Goal: Transaction & Acquisition: Purchase product/service

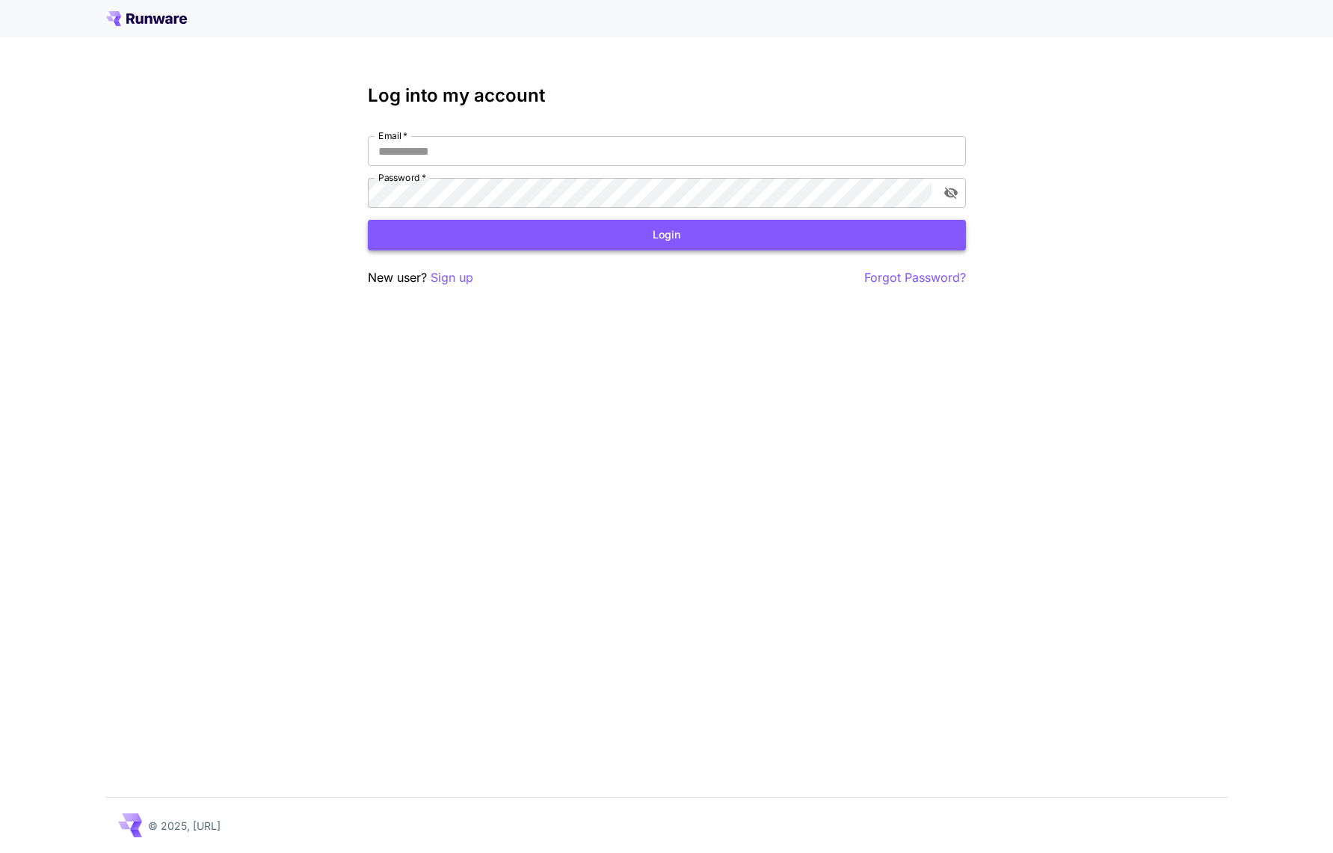
type input "**********"
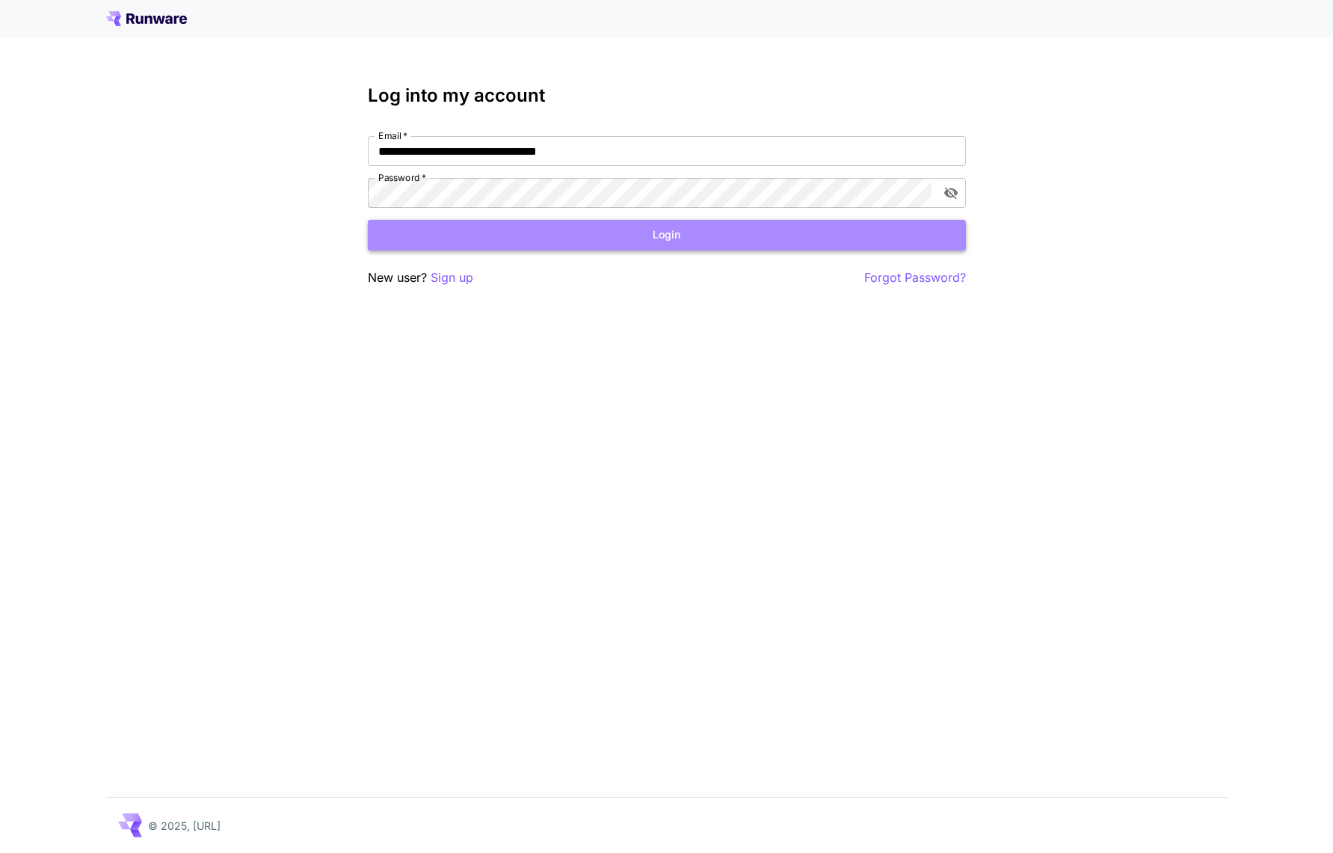
click at [570, 227] on button "Login" at bounding box center [667, 235] width 598 height 31
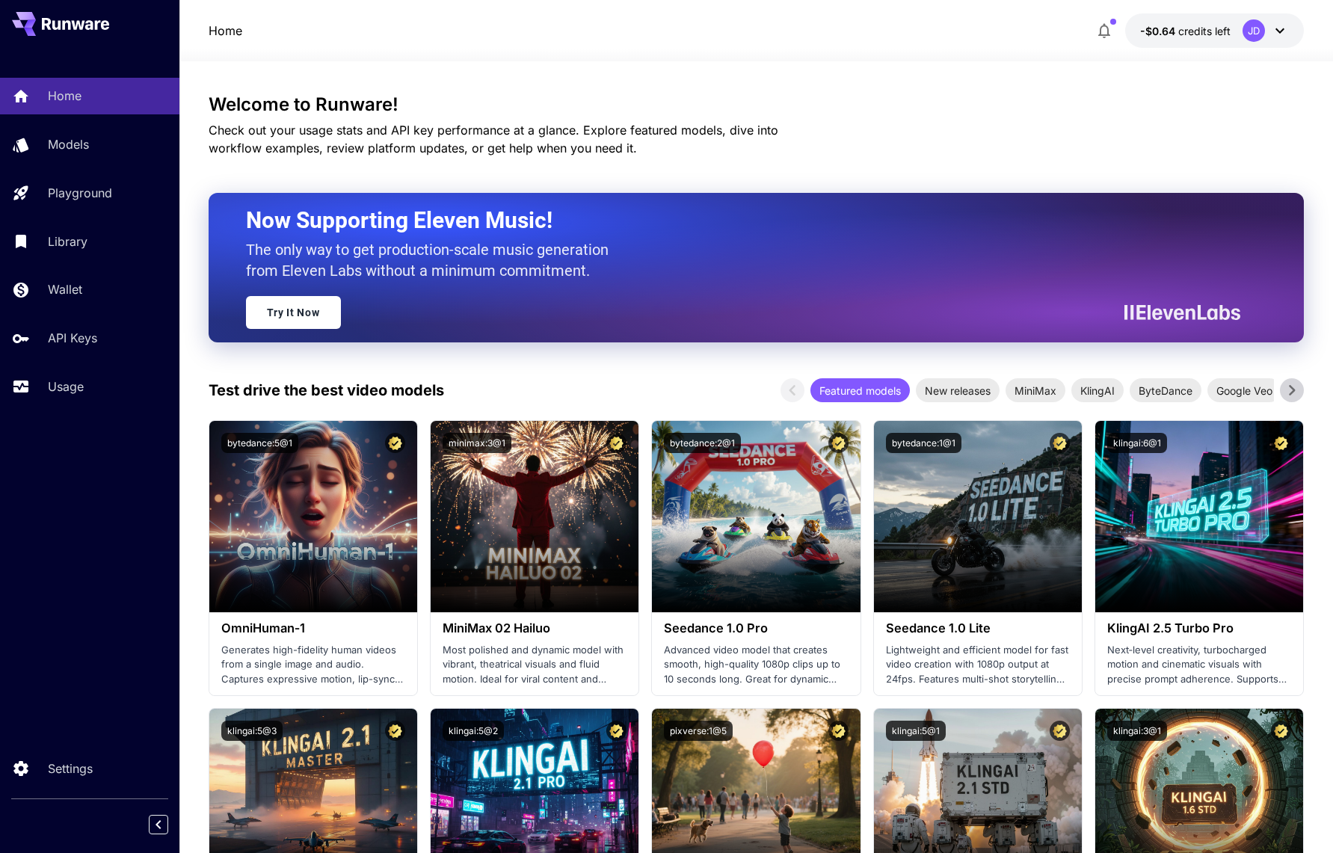
click at [1242, 33] on div "JD" at bounding box center [1253, 30] width 22 height 22
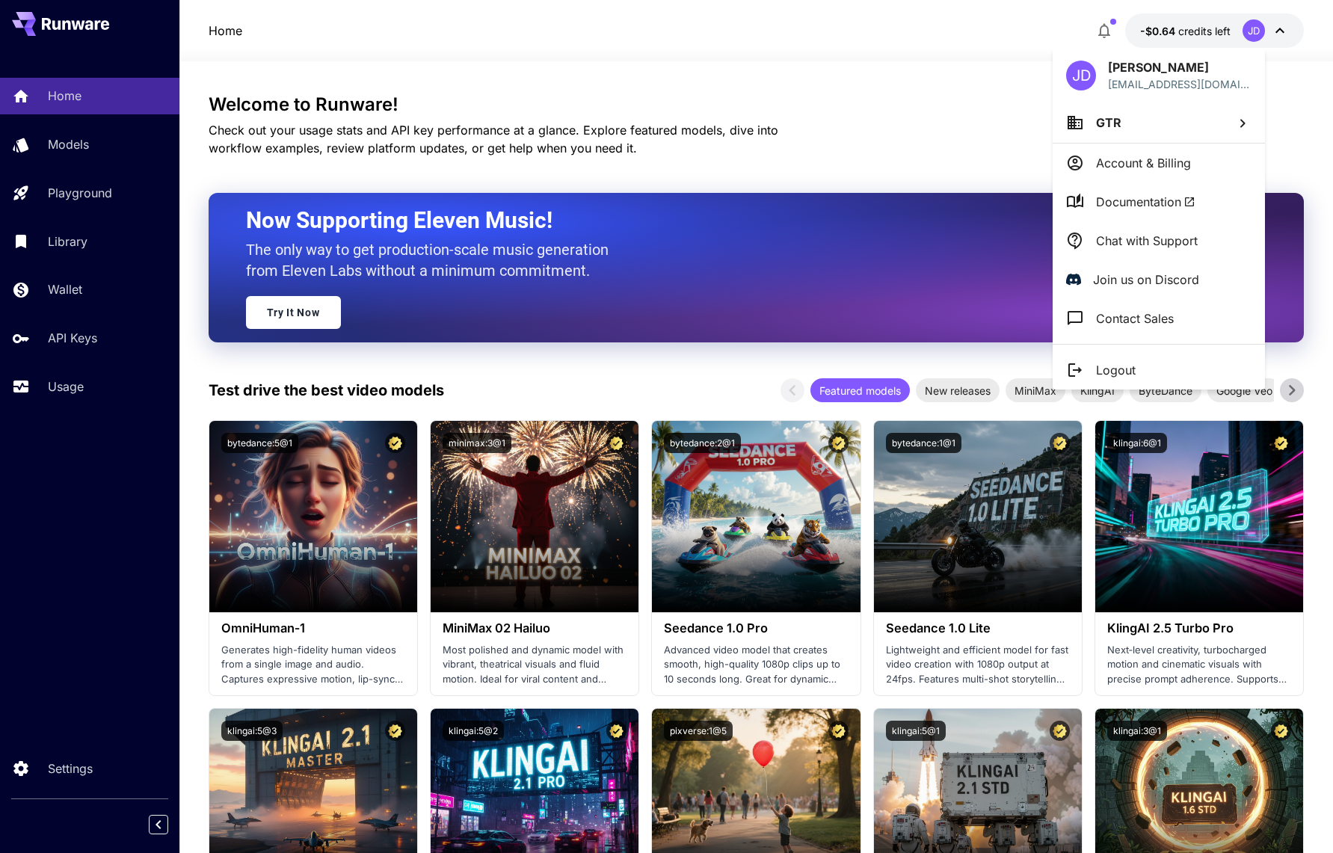
click at [921, 99] on div at bounding box center [666, 426] width 1333 height 853
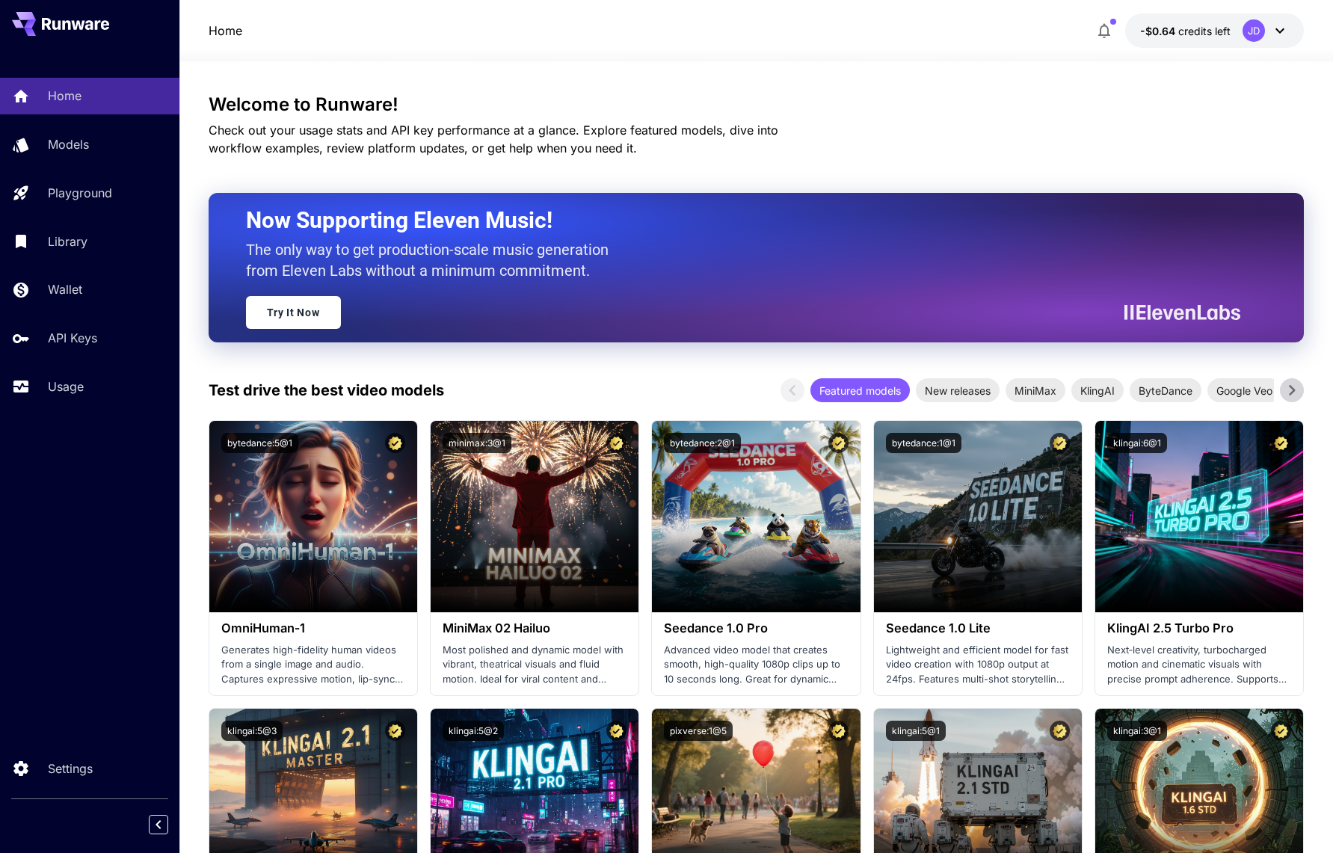
click at [1242, 28] on div "JD" at bounding box center [1253, 30] width 22 height 22
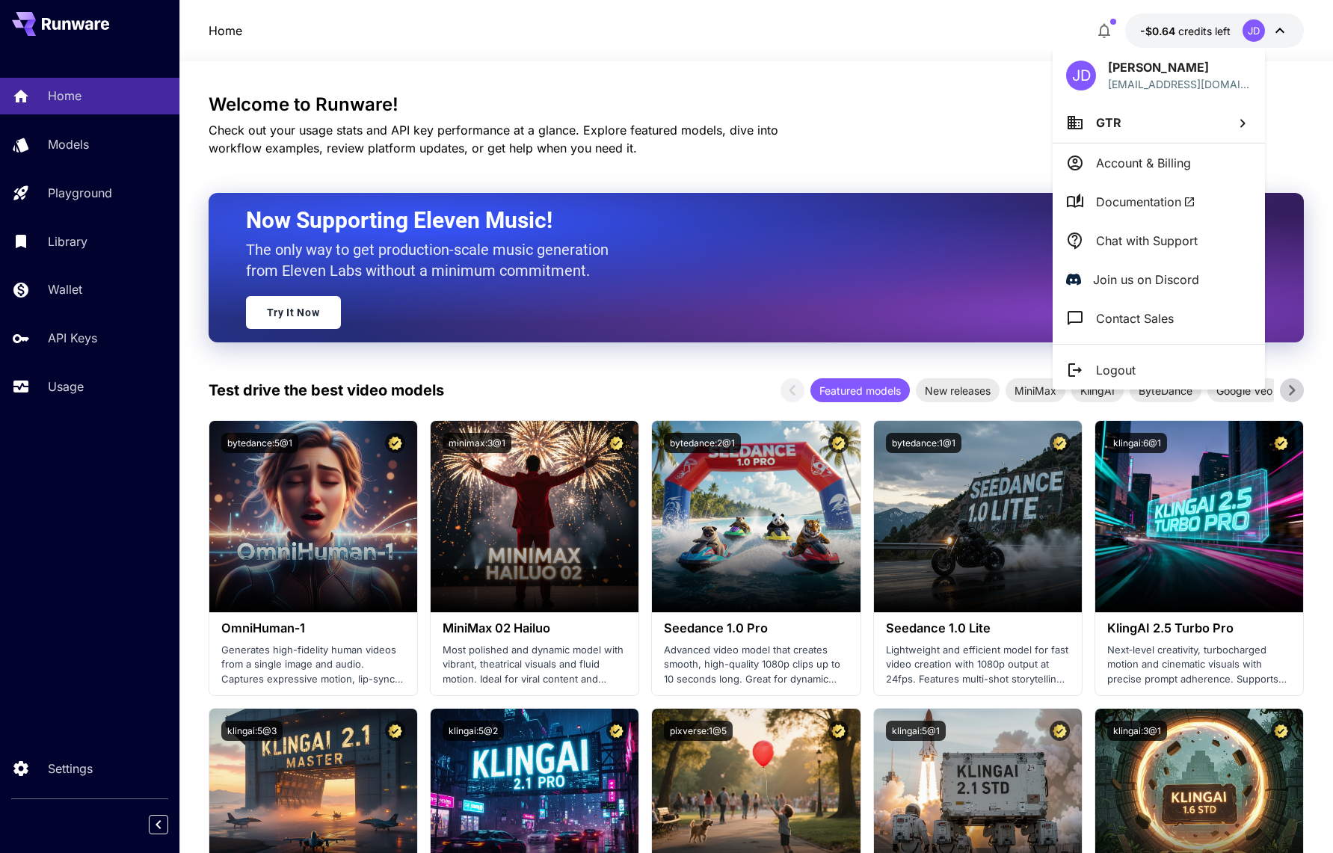
click at [871, 137] on div at bounding box center [666, 426] width 1333 height 853
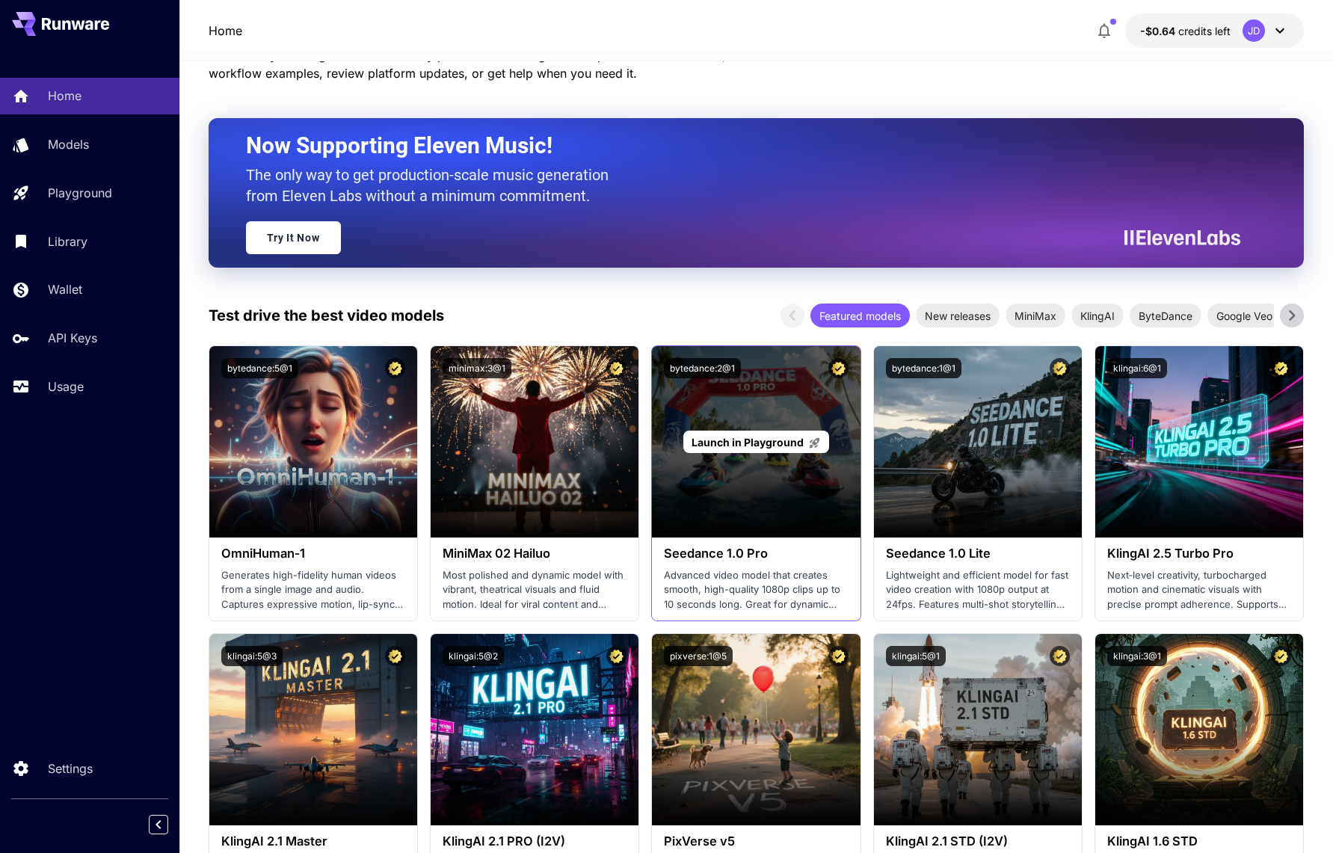
scroll to position [75, 0]
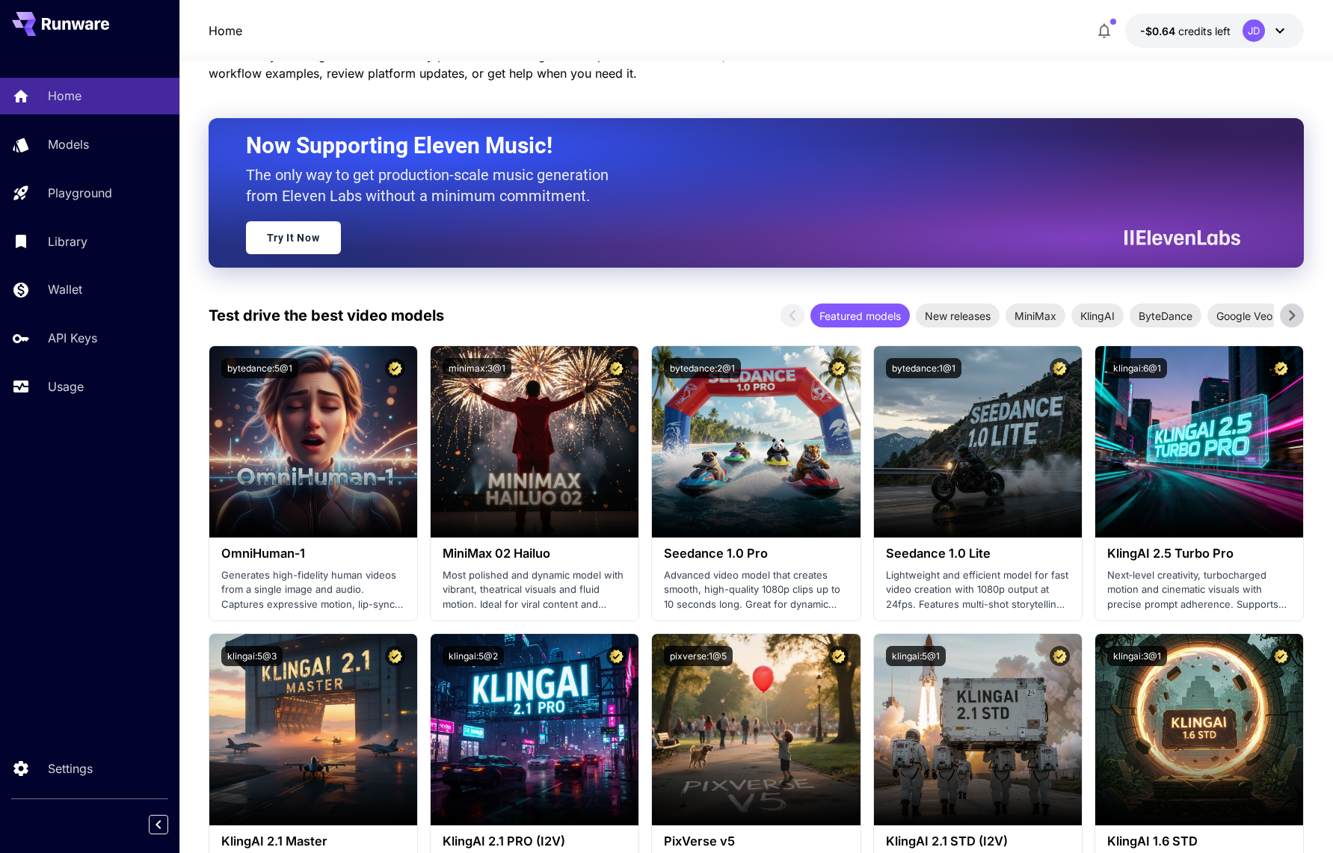
click at [1242, 31] on div "JD" at bounding box center [1253, 30] width 22 height 22
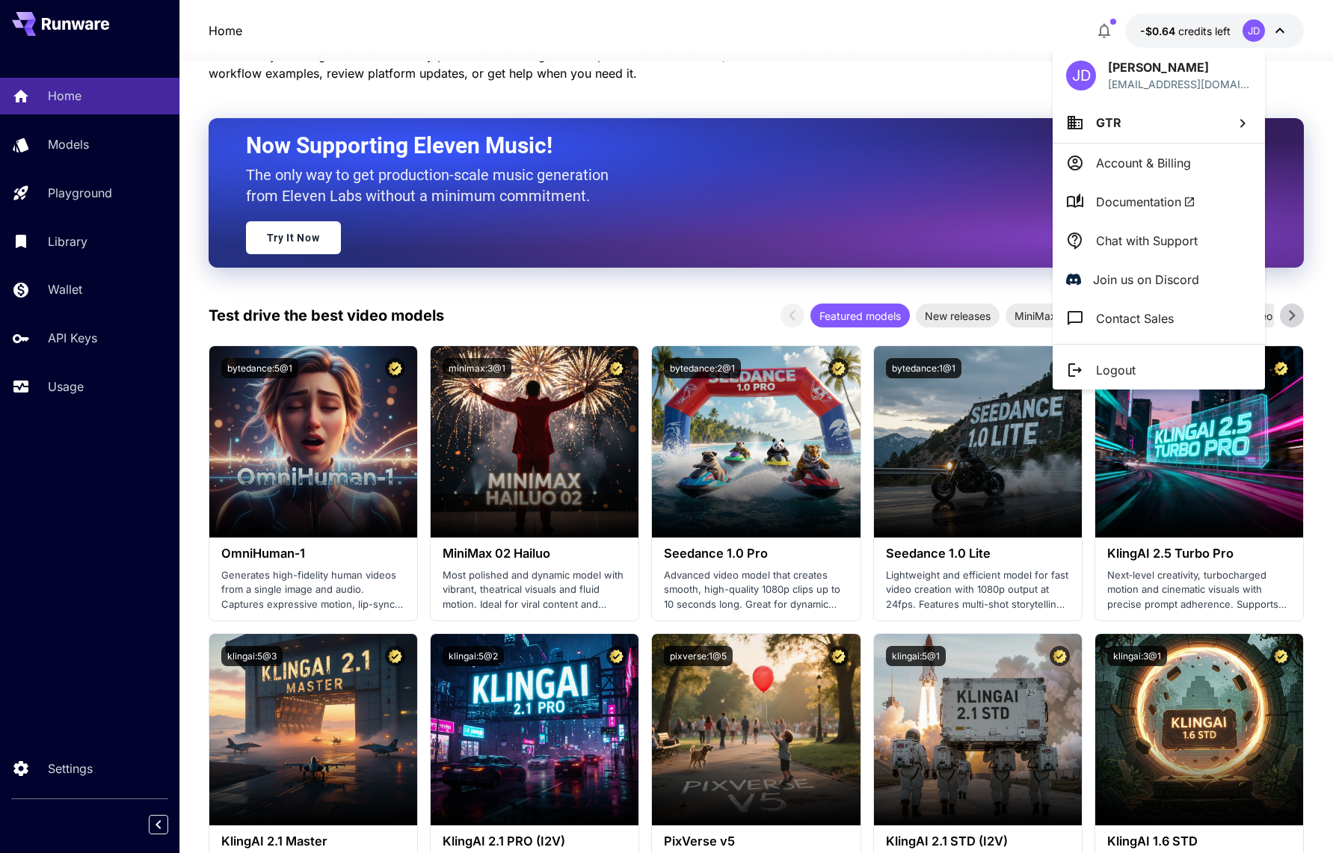
click at [753, 105] on div at bounding box center [666, 426] width 1333 height 853
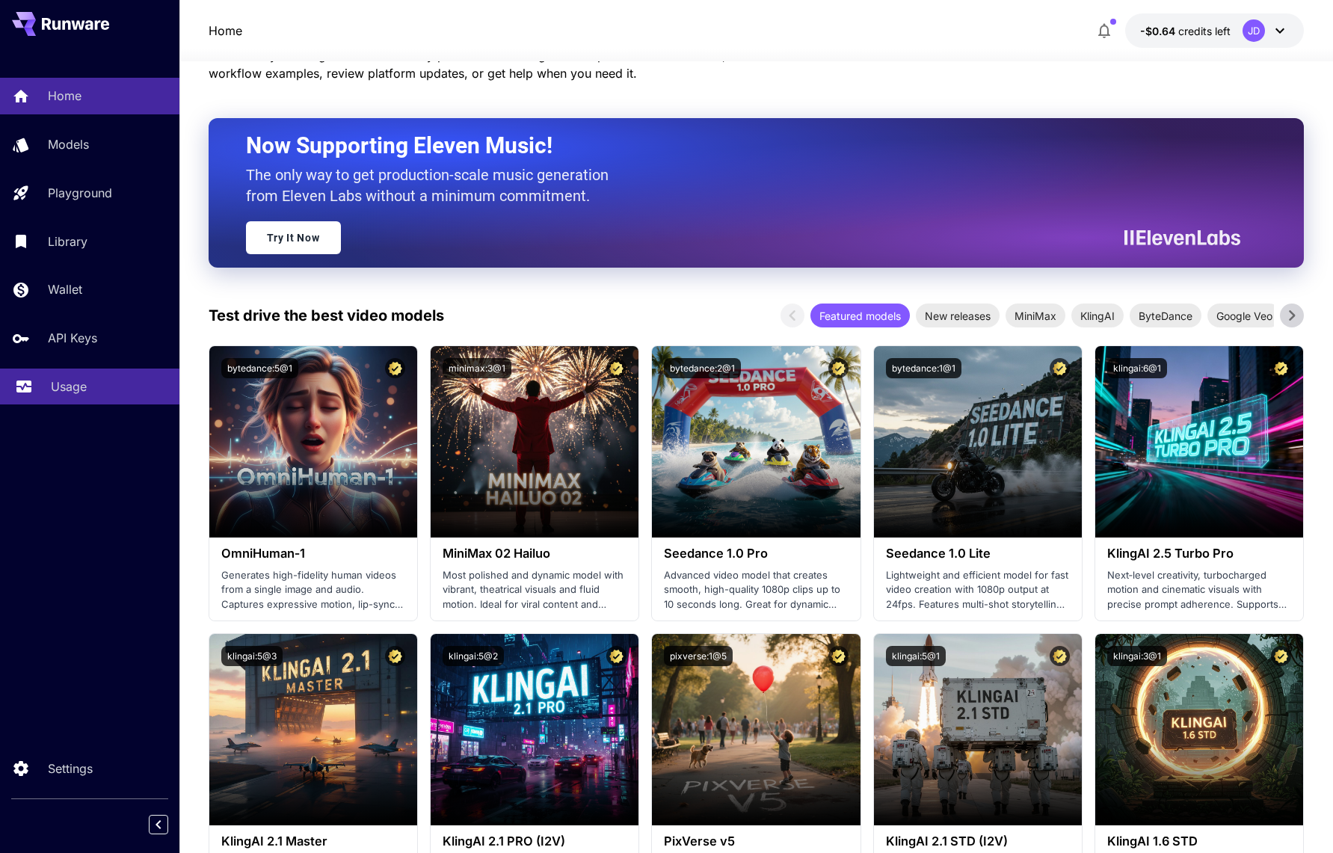
click at [64, 393] on p "Usage" at bounding box center [69, 386] width 36 height 18
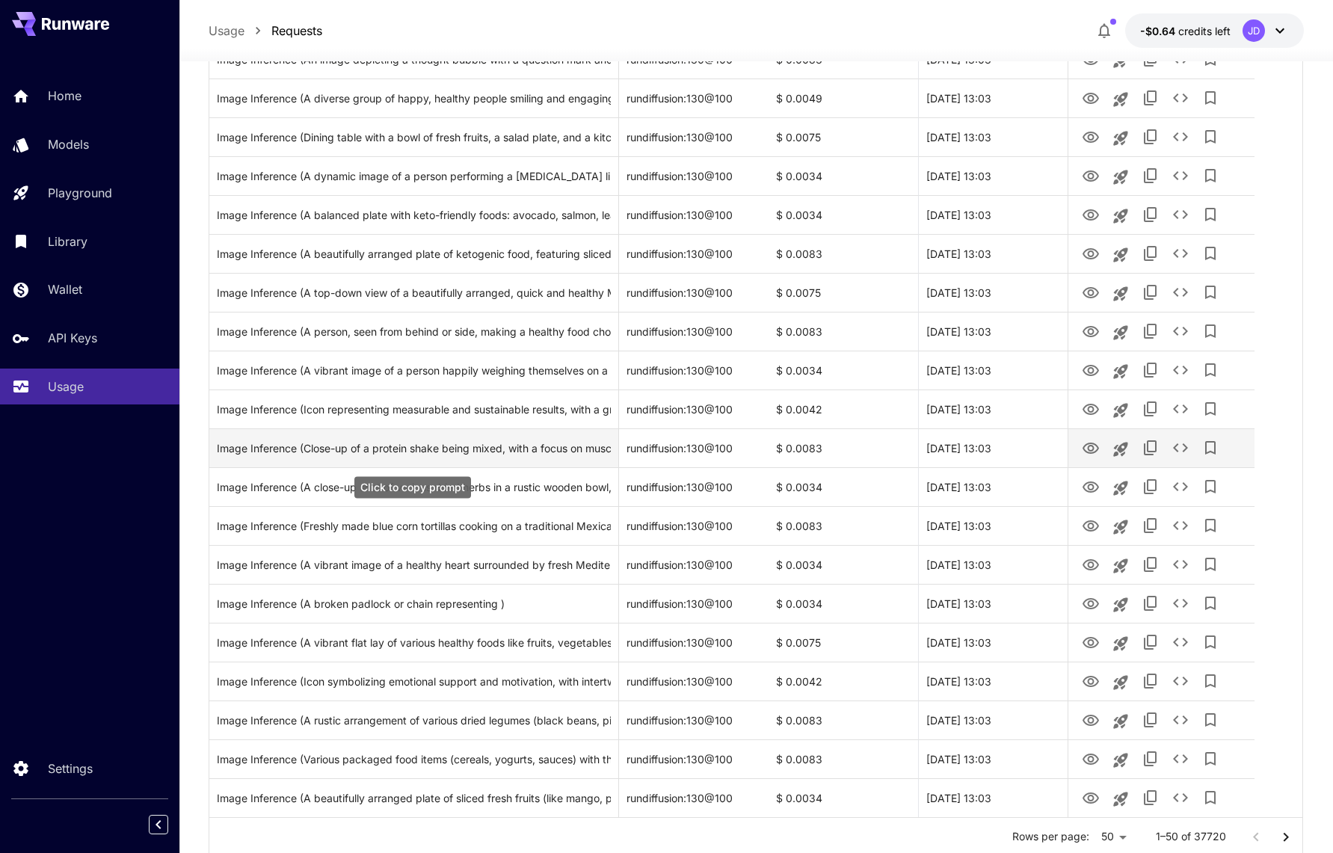
scroll to position [1580, 0]
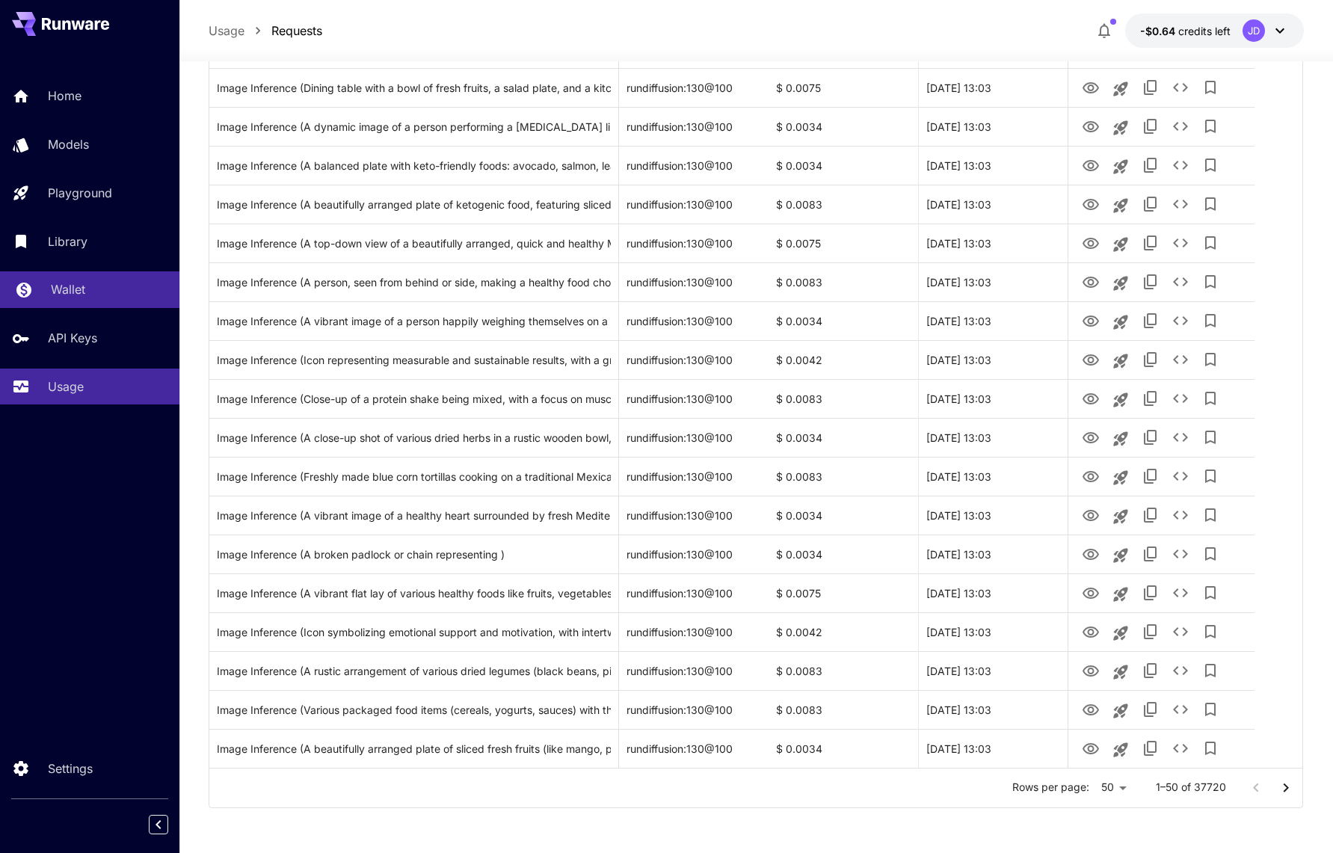
click at [80, 287] on p "Wallet" at bounding box center [68, 289] width 34 height 18
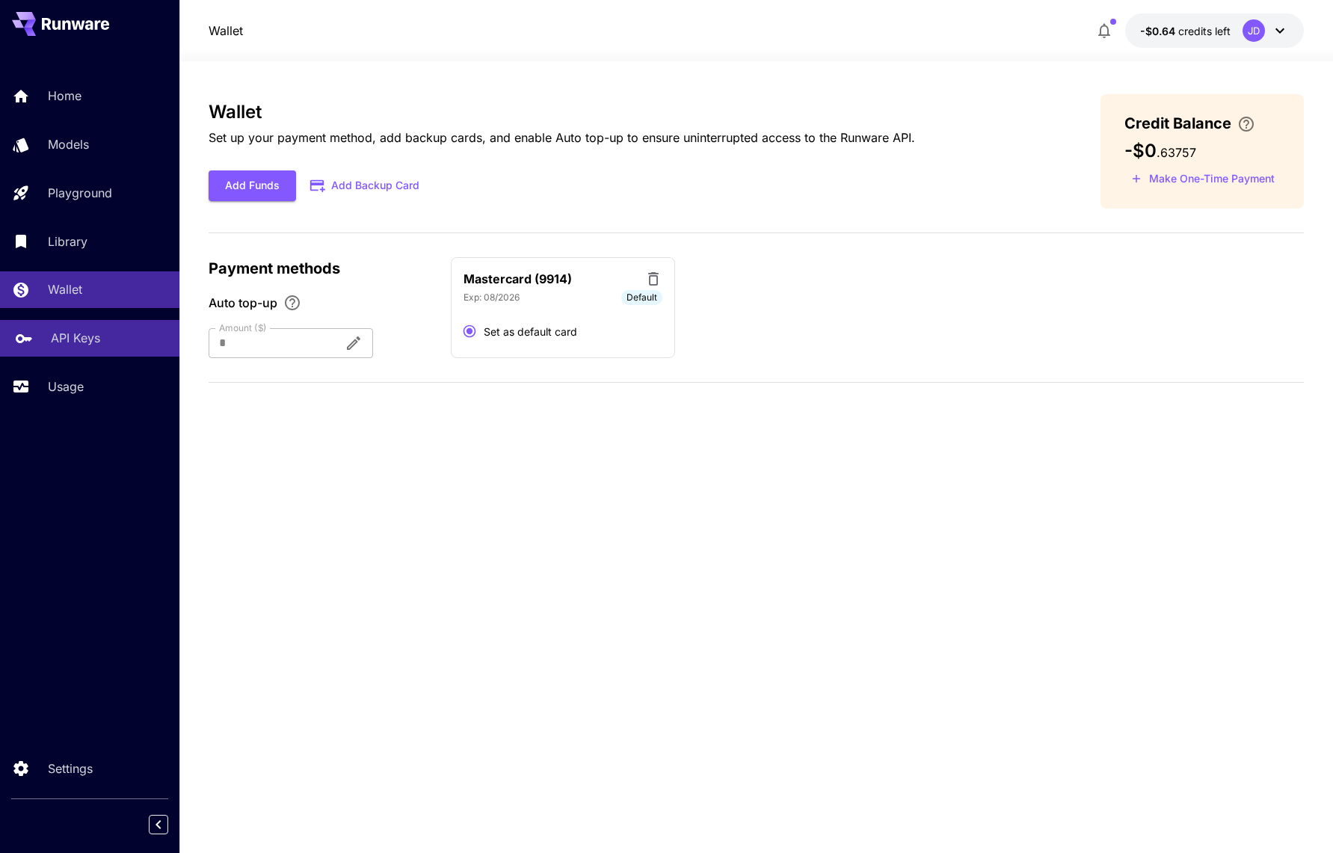
click at [41, 333] on link "API Keys" at bounding box center [89, 338] width 179 height 37
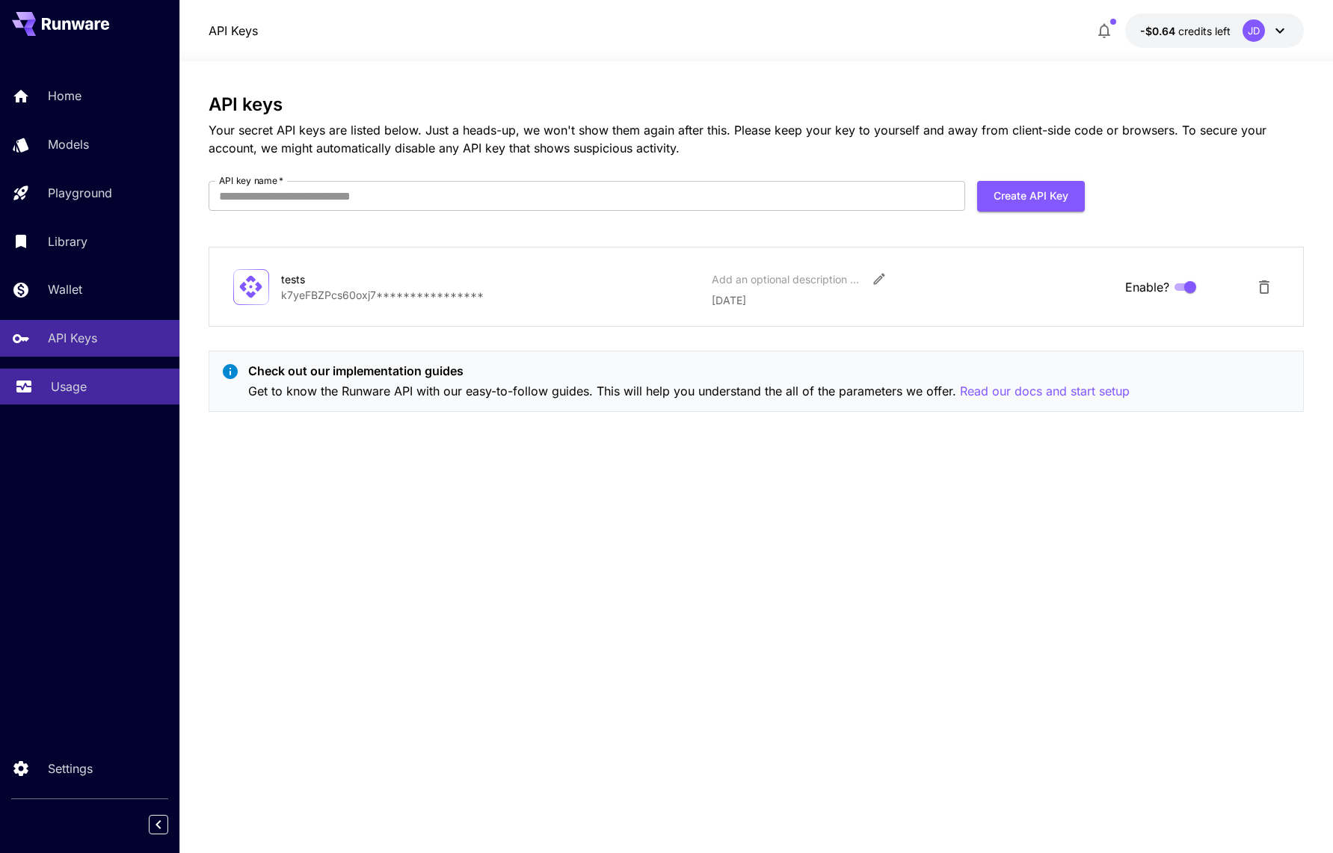
click at [68, 388] on p "Usage" at bounding box center [69, 386] width 36 height 18
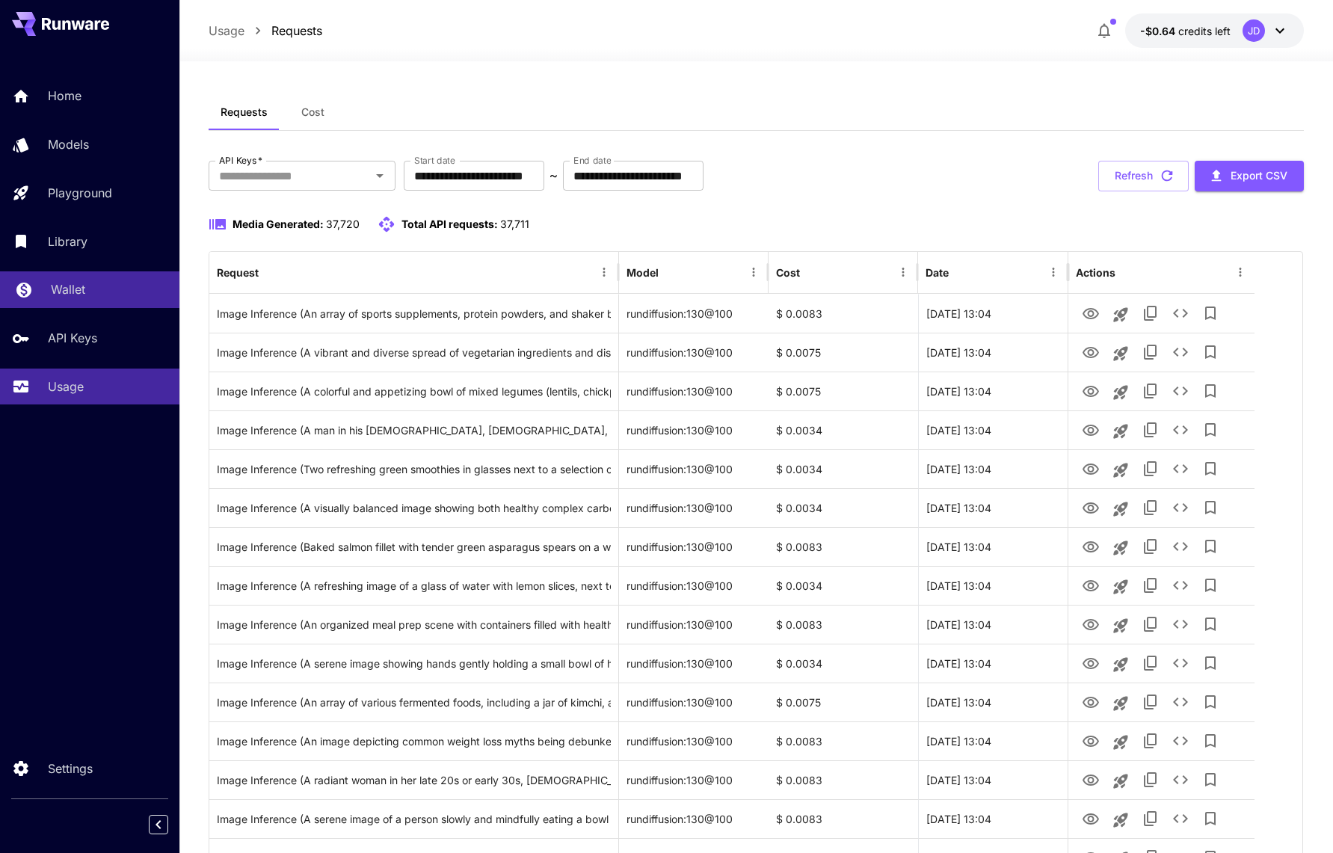
click at [72, 304] on link "Wallet" at bounding box center [89, 289] width 179 height 37
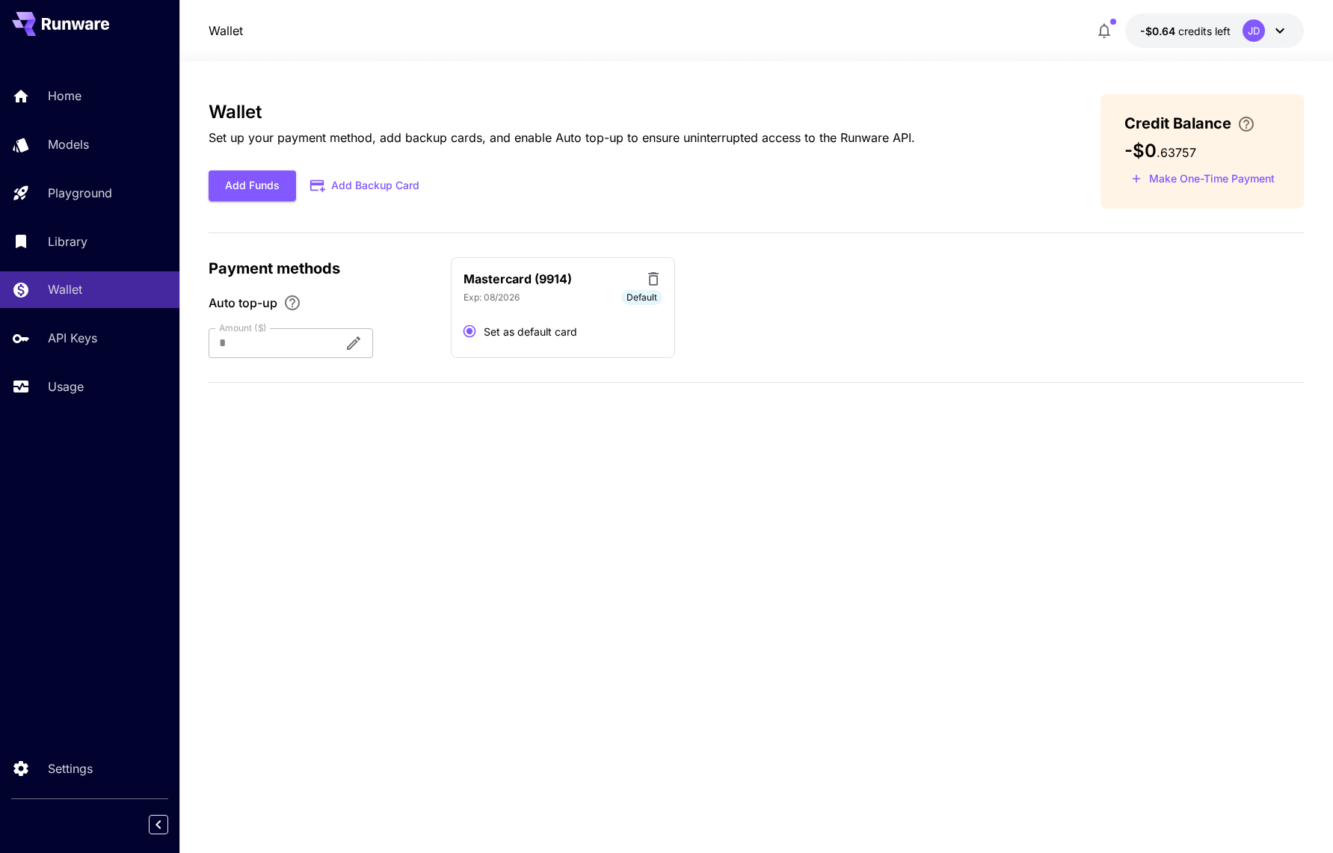
click at [1200, 29] on button "-$0.64 credits left JD" at bounding box center [1214, 30] width 179 height 34
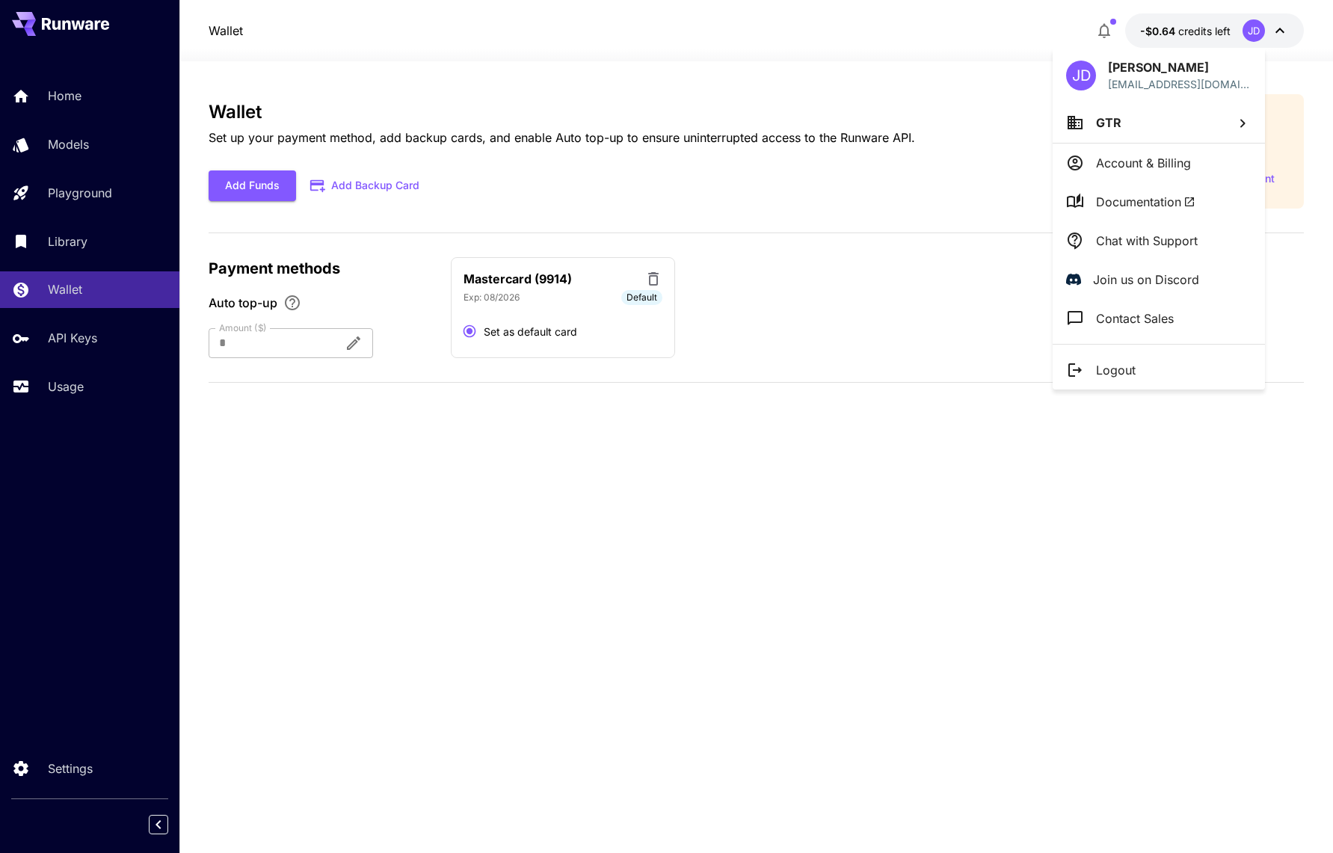
click at [792, 513] on div at bounding box center [666, 426] width 1333 height 853
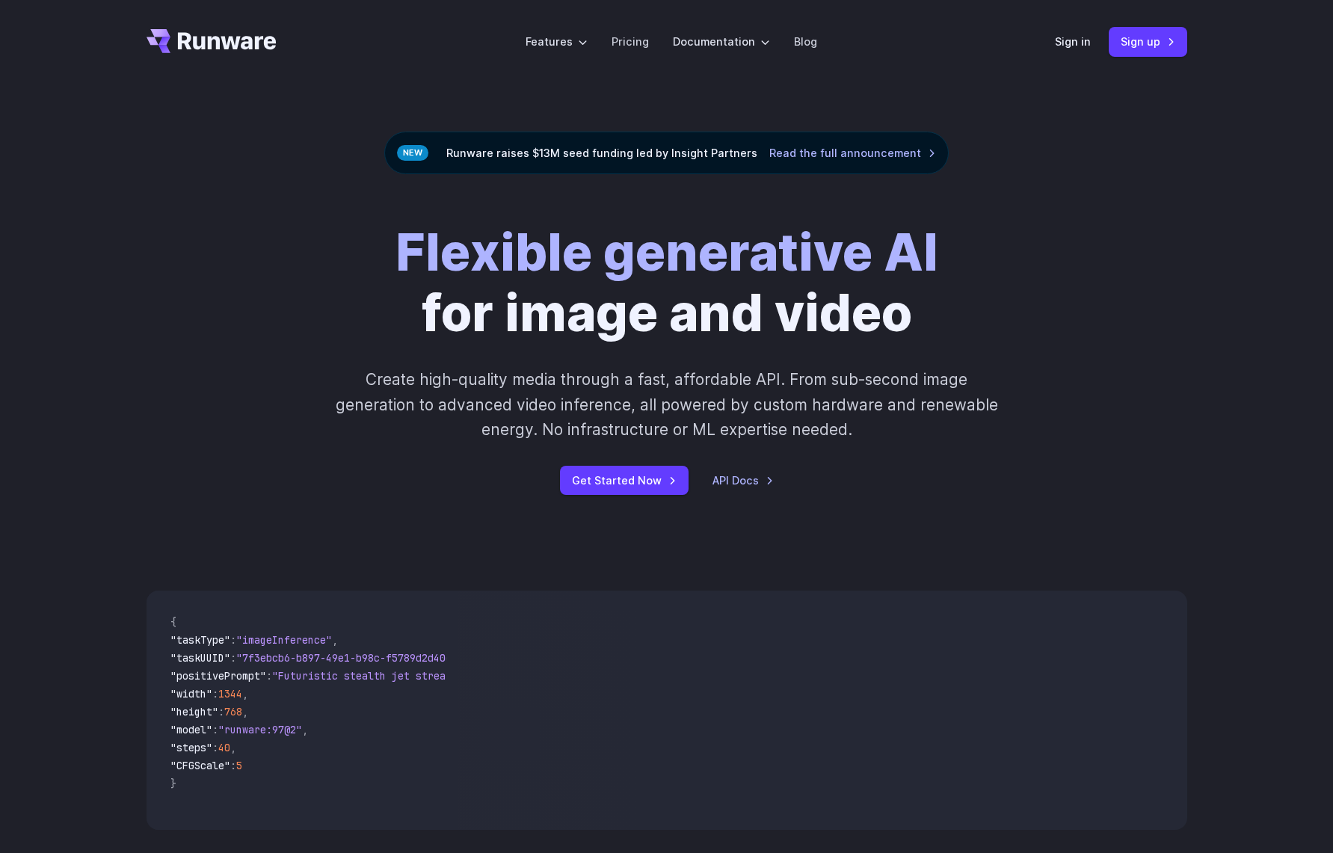
click at [1055, 53] on div "Sign in Sign up" at bounding box center [1121, 41] width 132 height 29
click at [1055, 33] on link "Sign in" at bounding box center [1073, 41] width 36 height 17
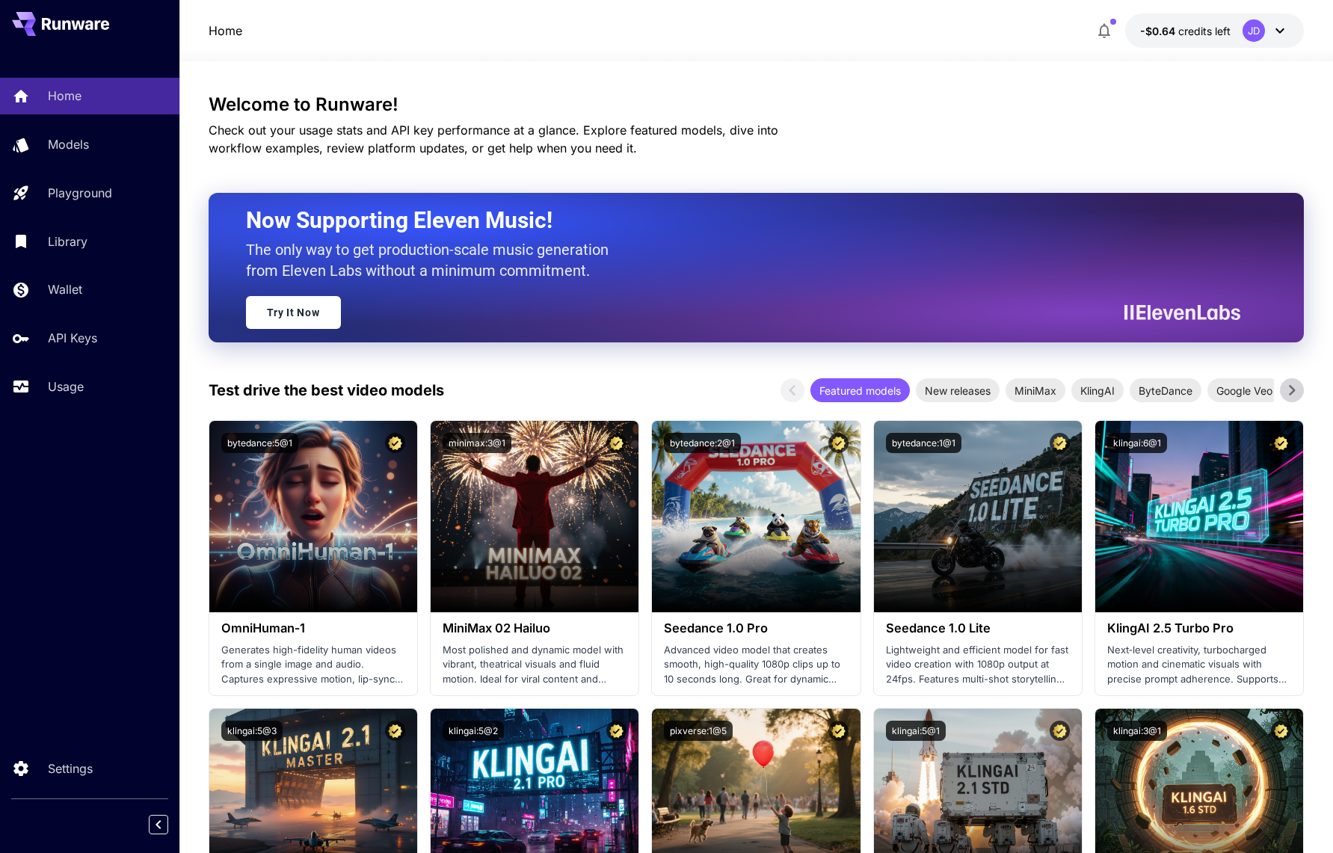
click at [1242, 29] on div "JD" at bounding box center [1265, 30] width 46 height 22
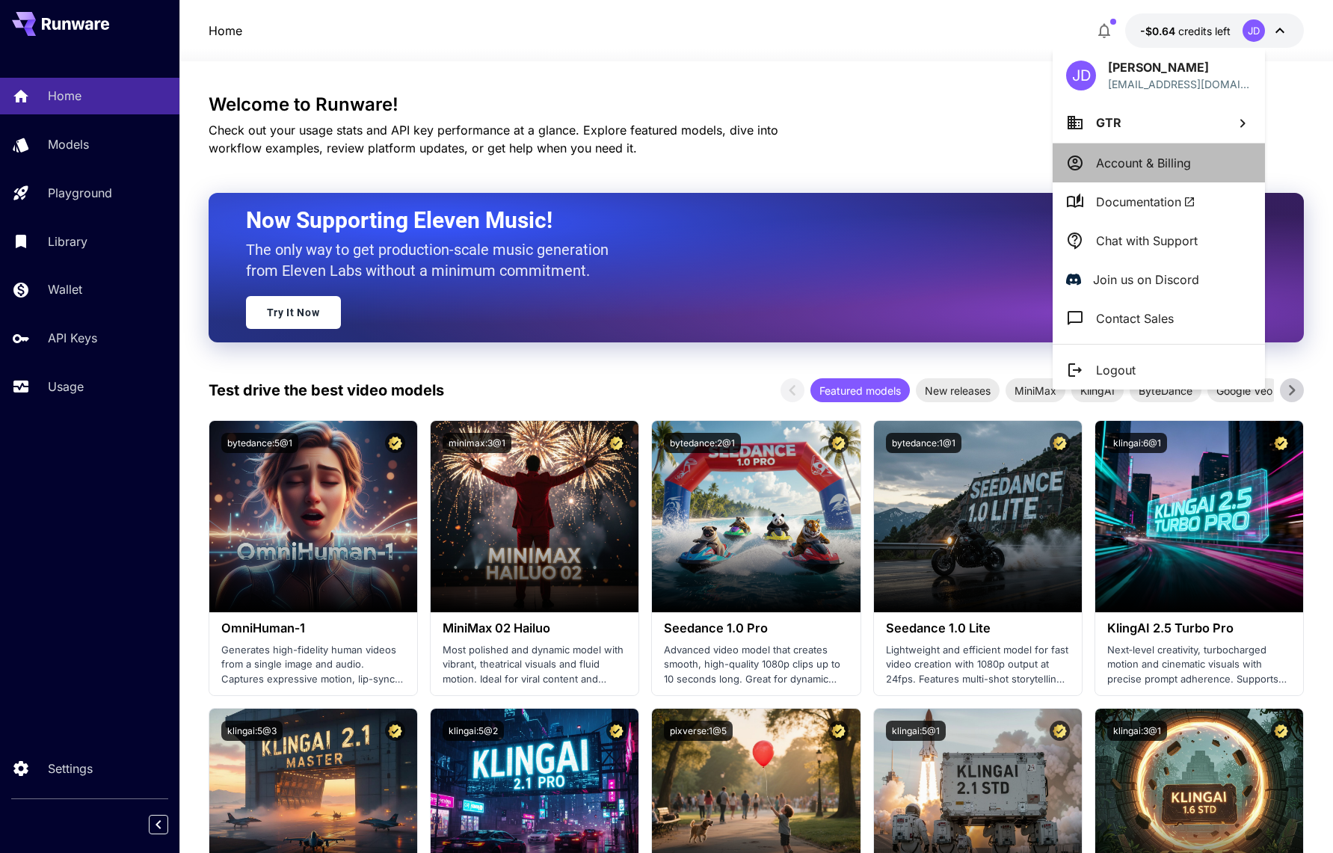
click at [1162, 166] on p "Account & Billing" at bounding box center [1143, 163] width 95 height 18
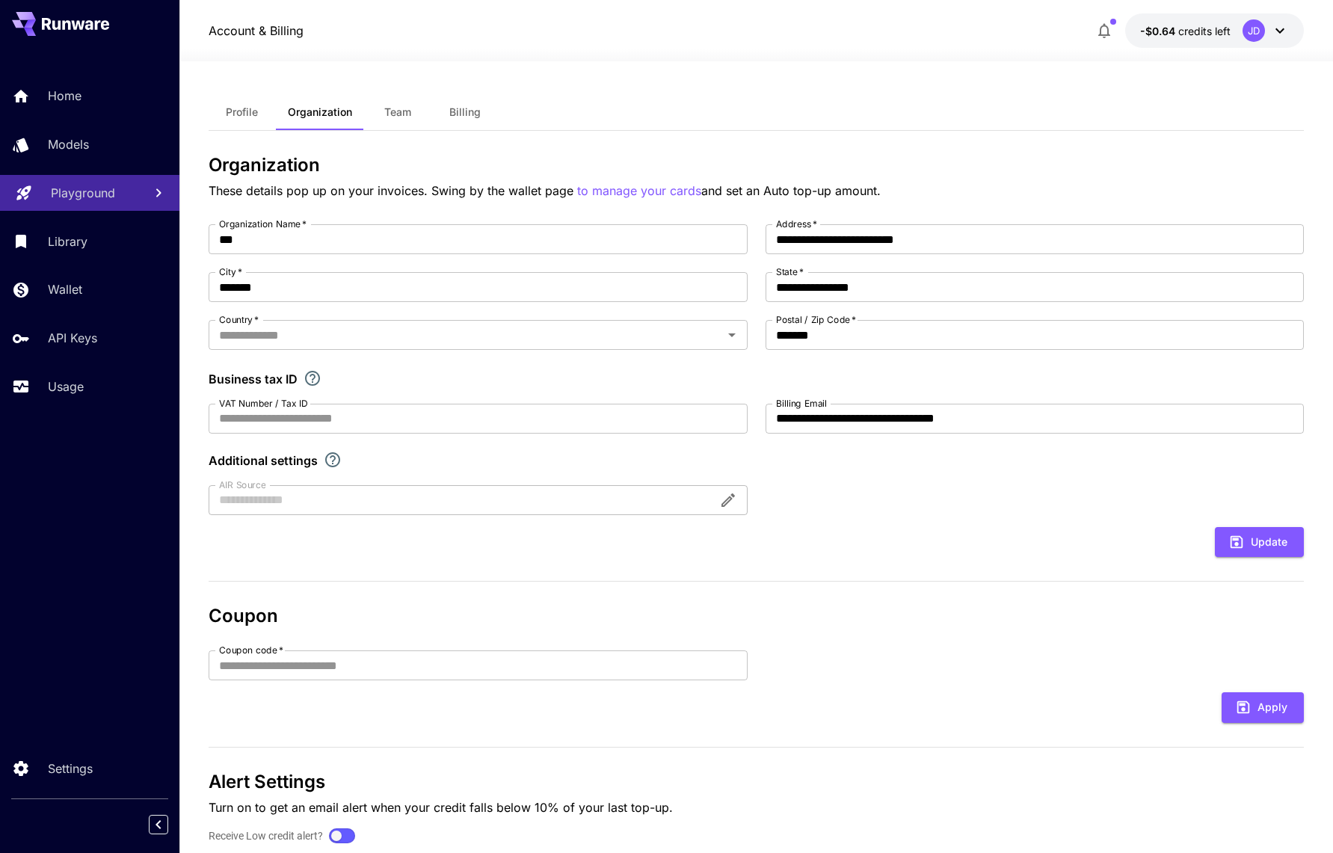
type input "**********"
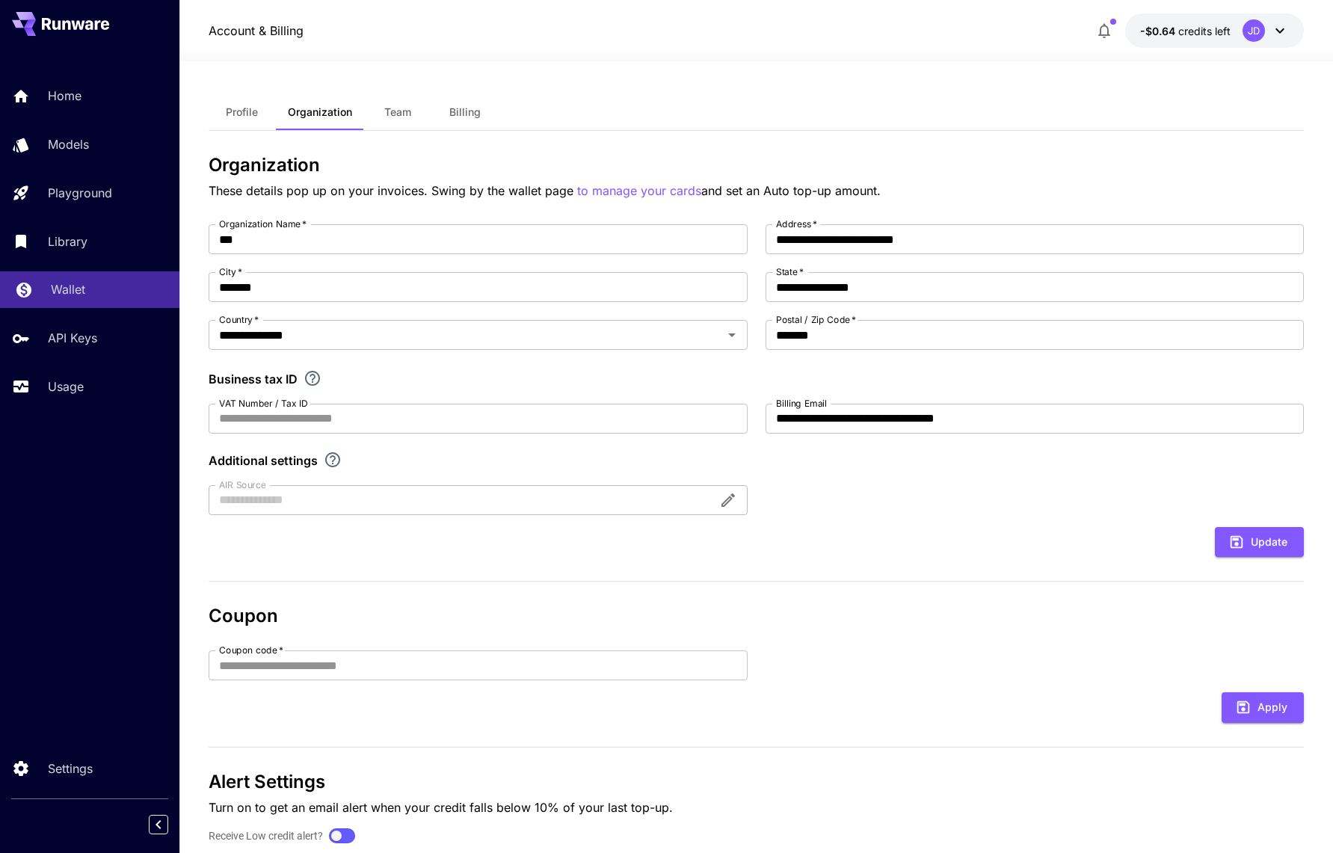
click at [117, 288] on div "Wallet" at bounding box center [109, 289] width 117 height 18
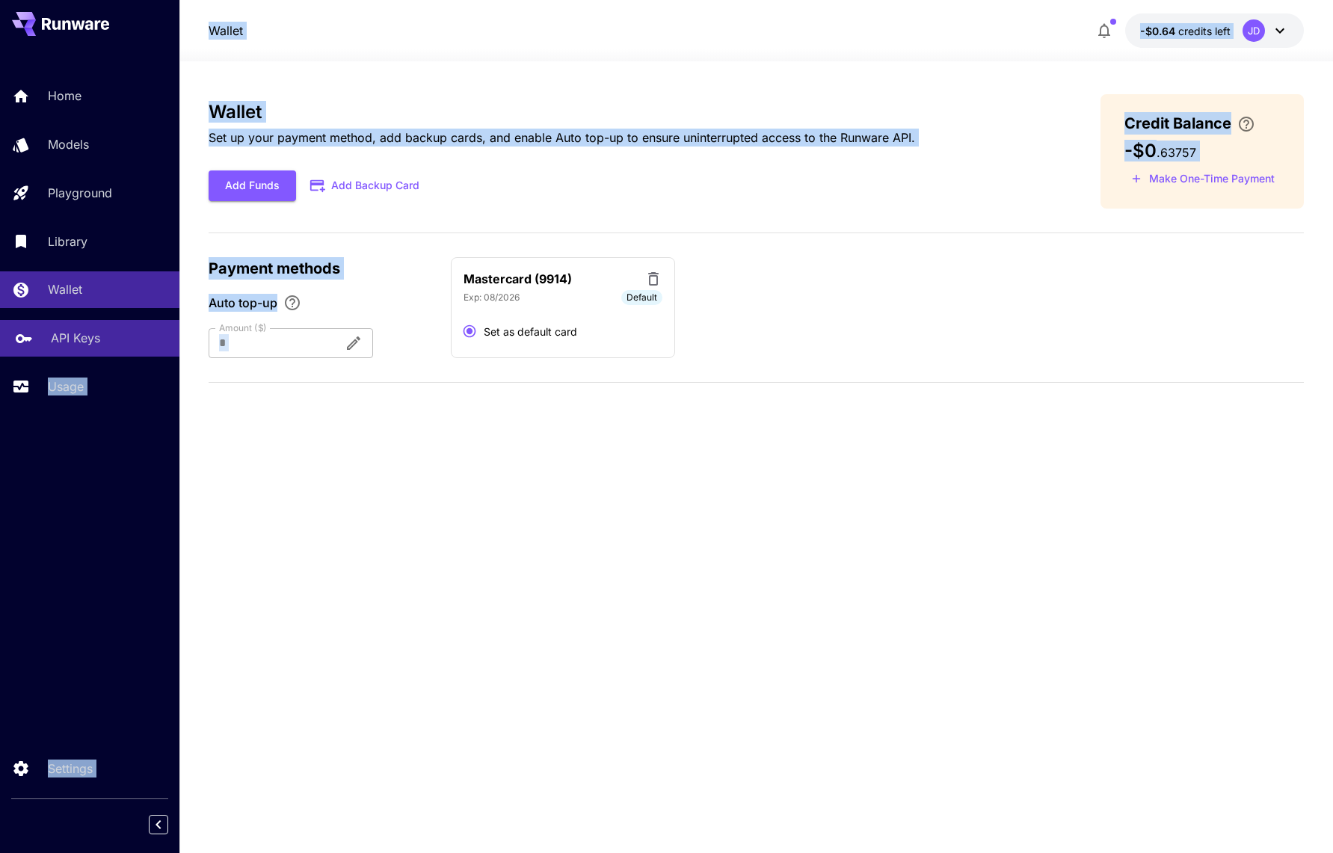
drag, startPoint x: 268, startPoint y: 347, endPoint x: 132, endPoint y: 347, distance: 136.8
click at [132, 347] on div "Home Models Playground Library Wallet API Keys Usage Settings Wallet -$0.64 cre…" at bounding box center [666, 426] width 1333 height 853
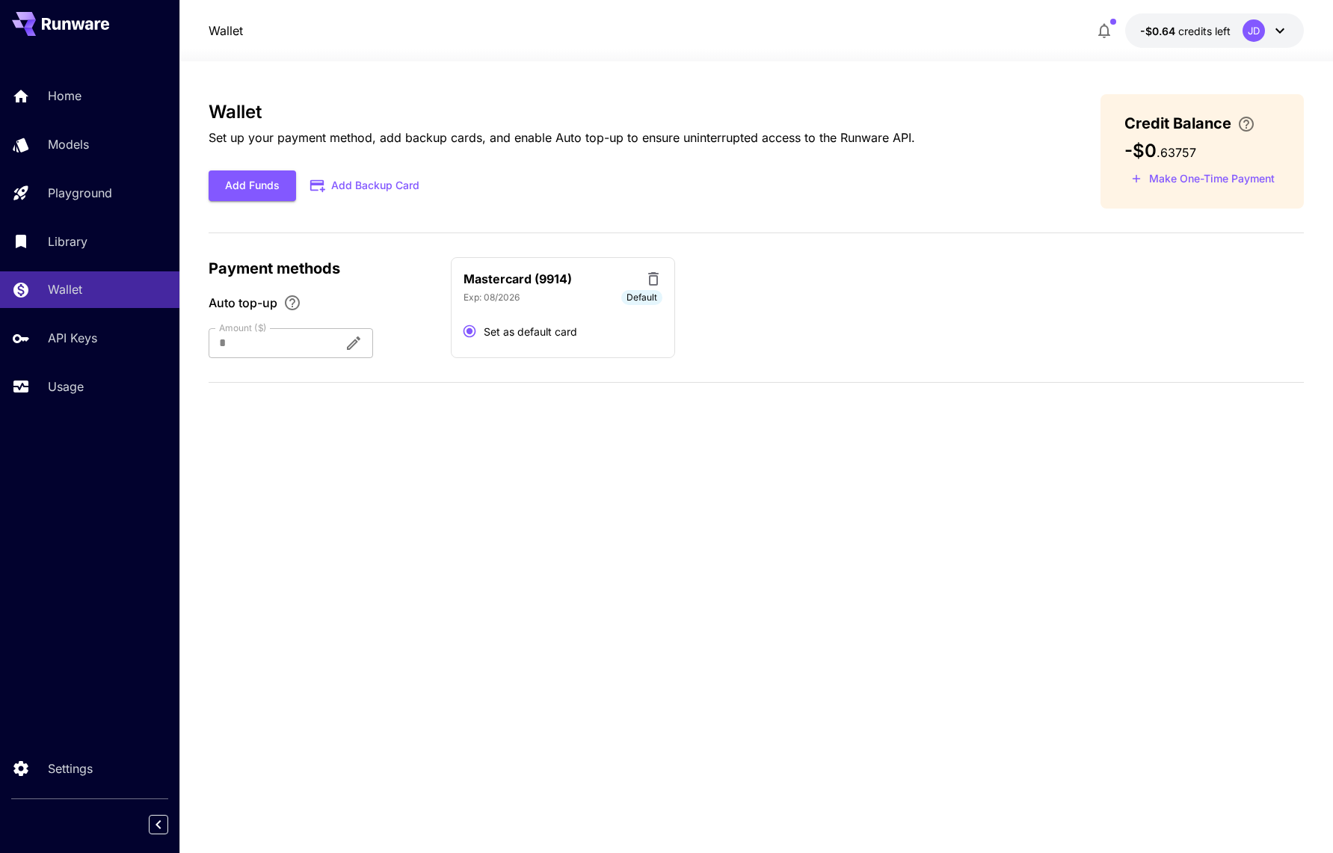
click at [579, 404] on div "Wallet Set up your payment method, add backup cards, and enable Auto top-up to …" at bounding box center [757, 457] width 1096 height 726
click at [1193, 173] on button "Make One-Time Payment" at bounding box center [1202, 178] width 157 height 23
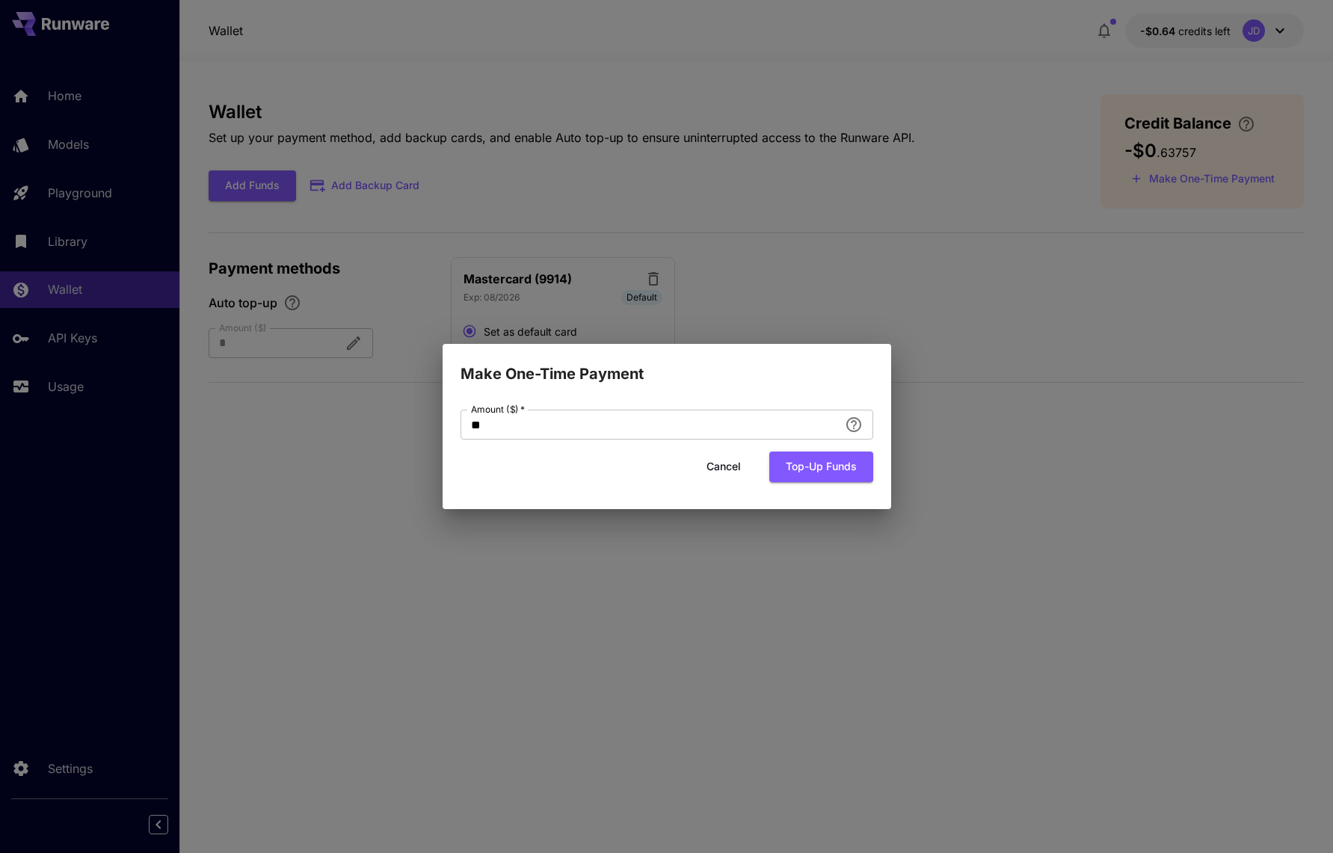
click at [714, 451] on button "Cancel" at bounding box center [723, 466] width 67 height 31
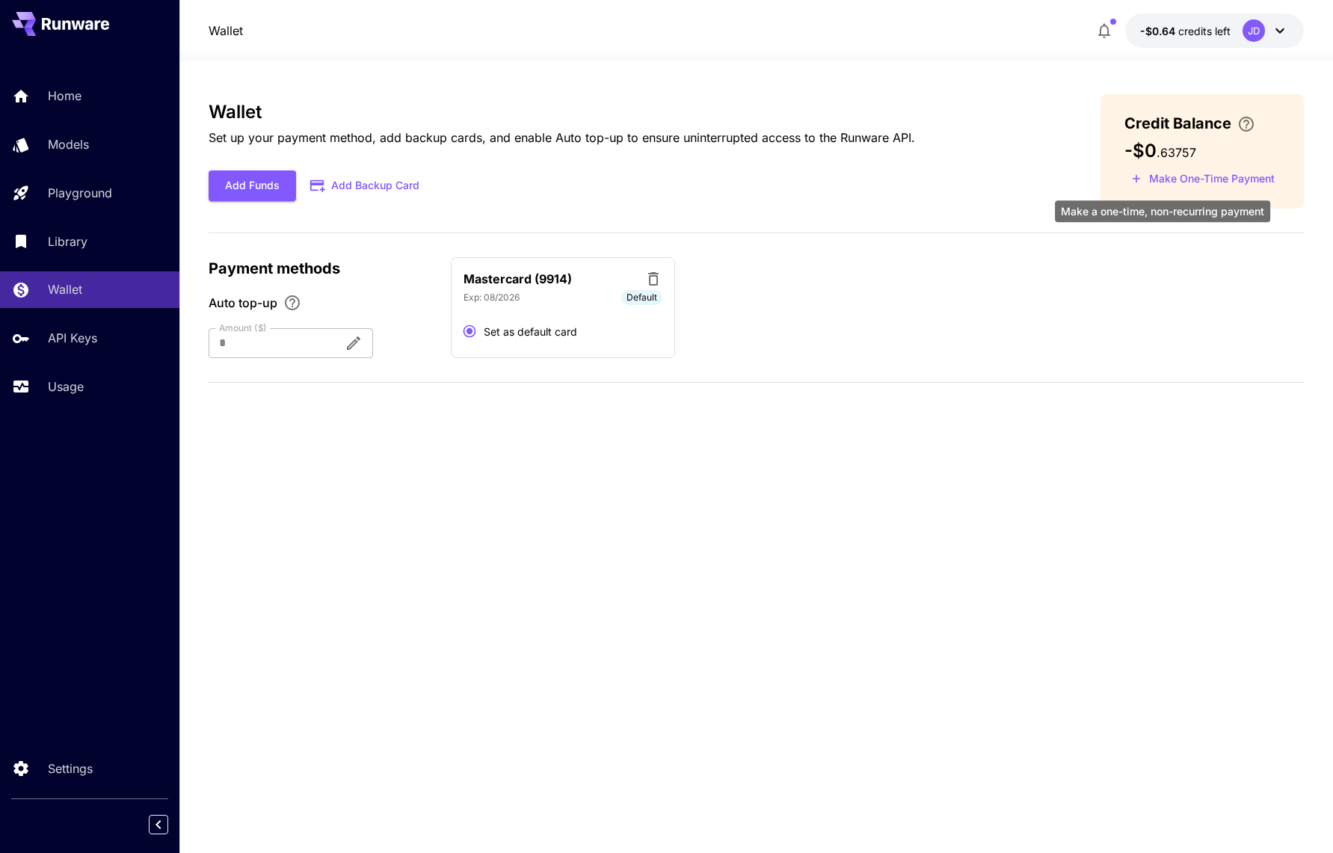
click at [1145, 180] on button "Make One-Time Payment" at bounding box center [1202, 178] width 157 height 23
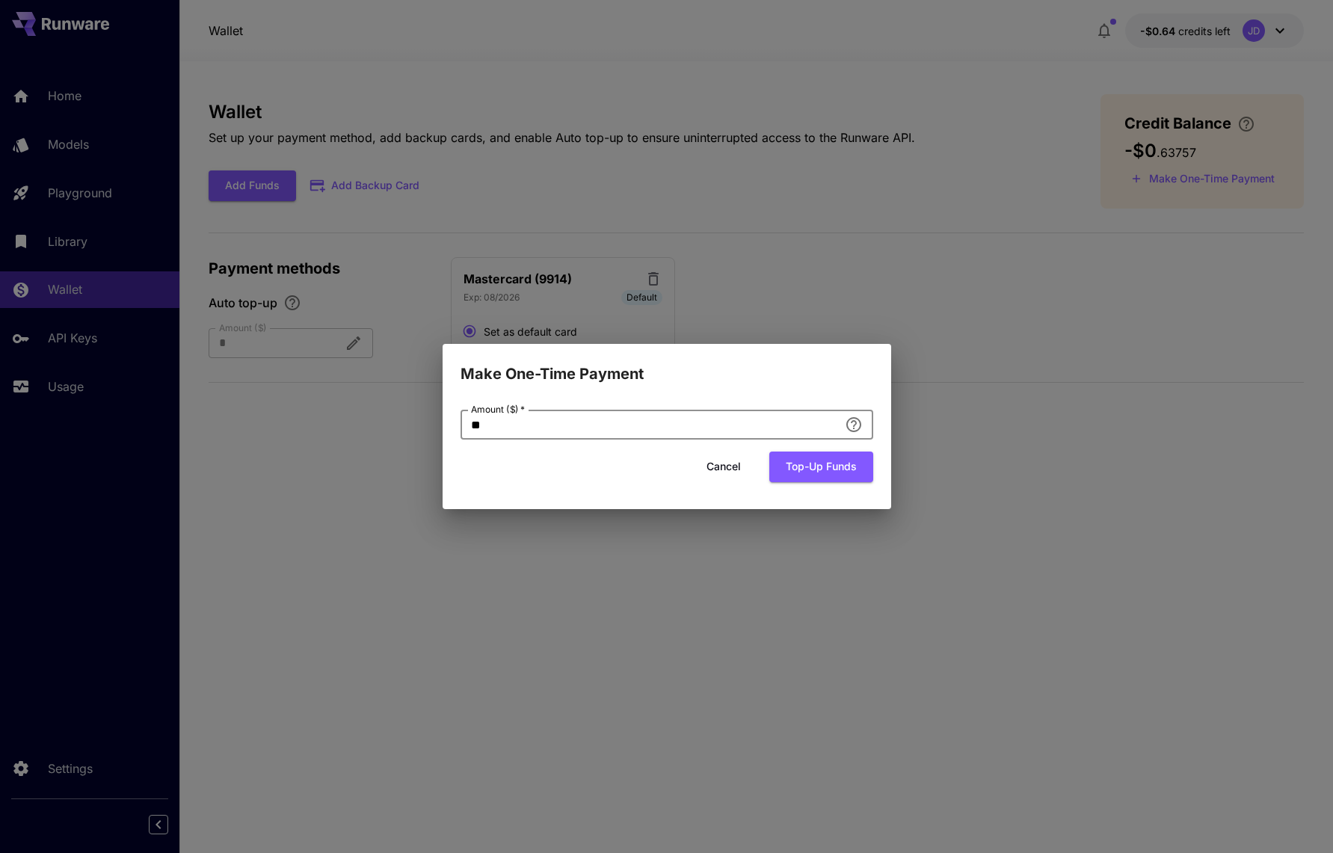
drag, startPoint x: 534, startPoint y: 373, endPoint x: 113, endPoint y: 370, distance: 421.5
click at [113, 370] on div "Make One-Time Payment Amount ($)   * ** Amount ($)   * Cancel Top-up funds" at bounding box center [666, 426] width 1333 height 853
click at [787, 451] on button "Top-up funds" at bounding box center [821, 466] width 104 height 31
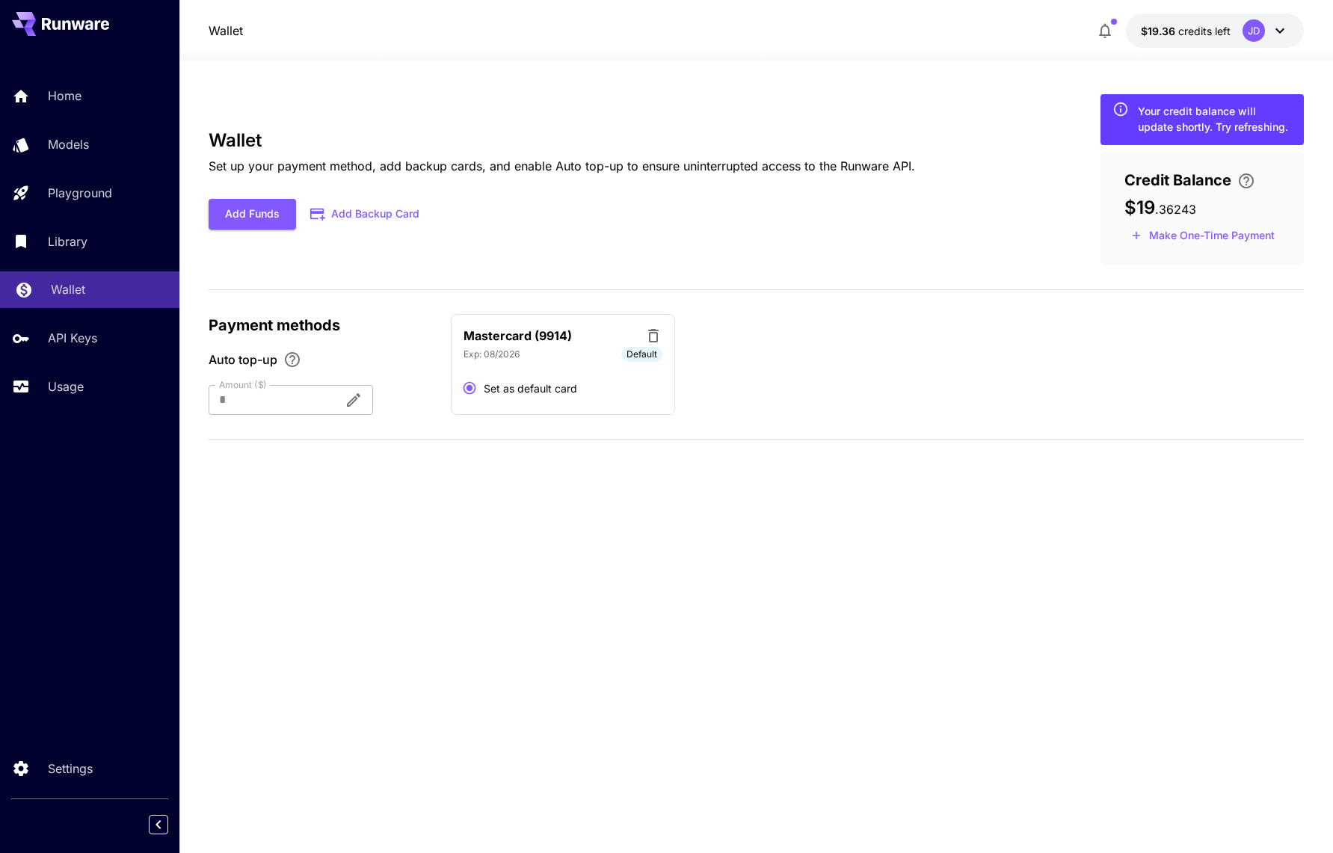
click at [78, 287] on p "Wallet" at bounding box center [68, 289] width 34 height 18
